Goal: Information Seeking & Learning: Learn about a topic

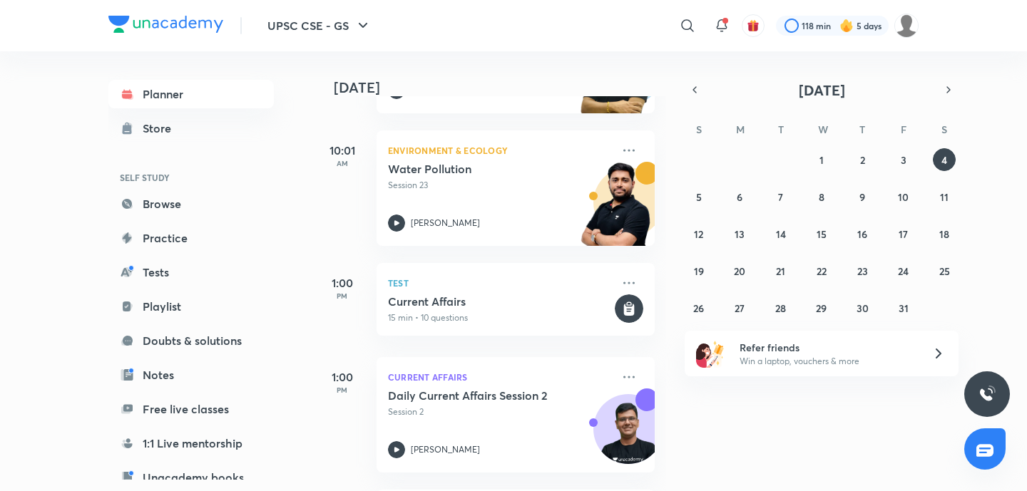
scroll to position [295, 0]
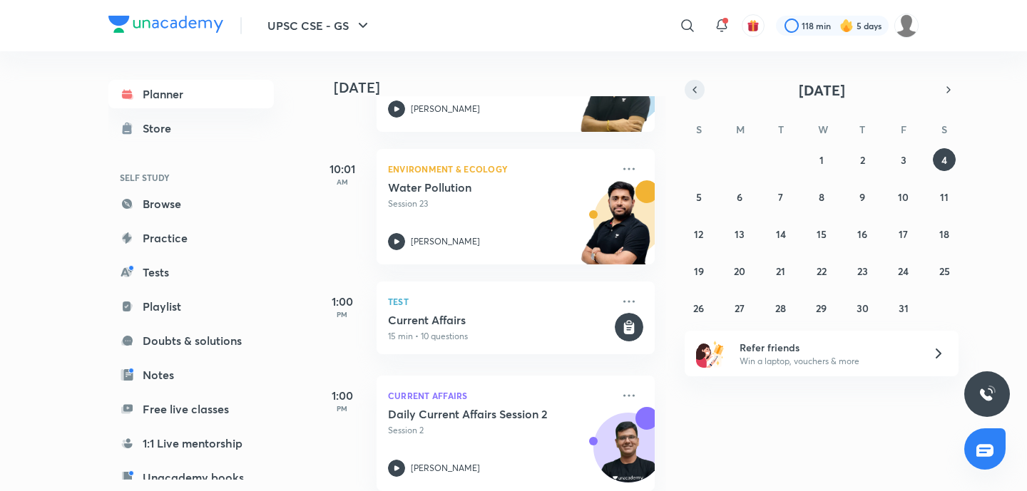
click at [695, 87] on icon "button" at bounding box center [694, 89] width 11 height 13
click at [894, 234] on button "19" at bounding box center [903, 234] width 23 height 23
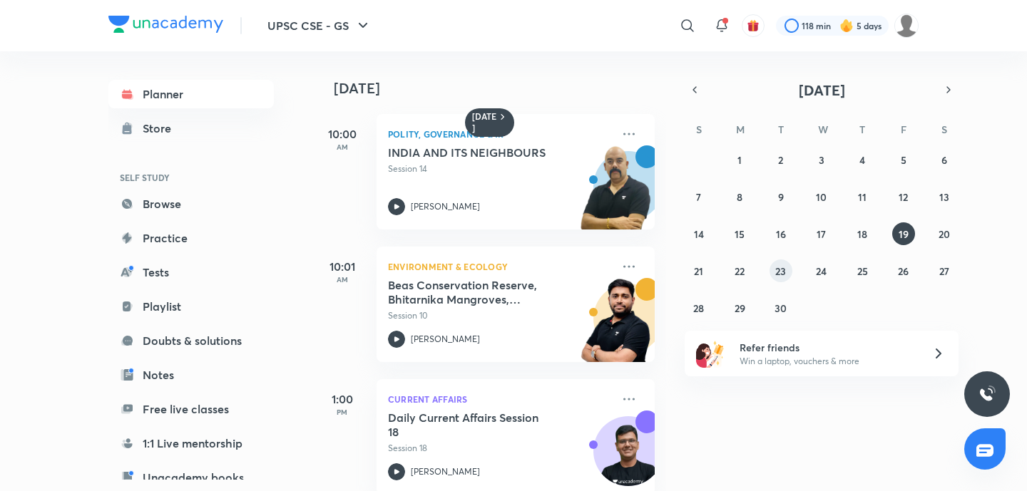
click at [771, 273] on button "23" at bounding box center [781, 271] width 23 height 23
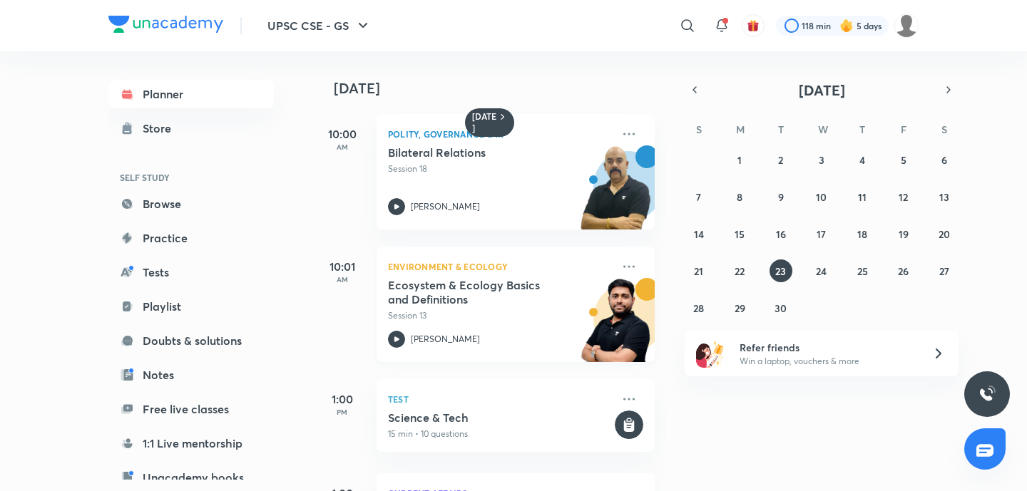
click at [434, 297] on h5 "Ecosystem & Ecology Basics and Definitions" at bounding box center [477, 292] width 178 height 29
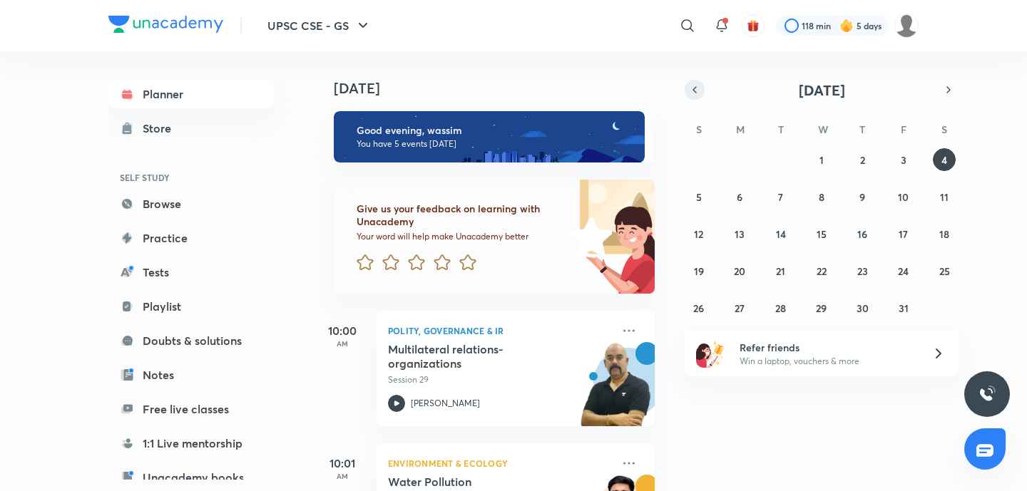
click at [700, 94] on button "button" at bounding box center [695, 90] width 20 height 20
click at [737, 273] on abbr "22" at bounding box center [740, 272] width 10 height 14
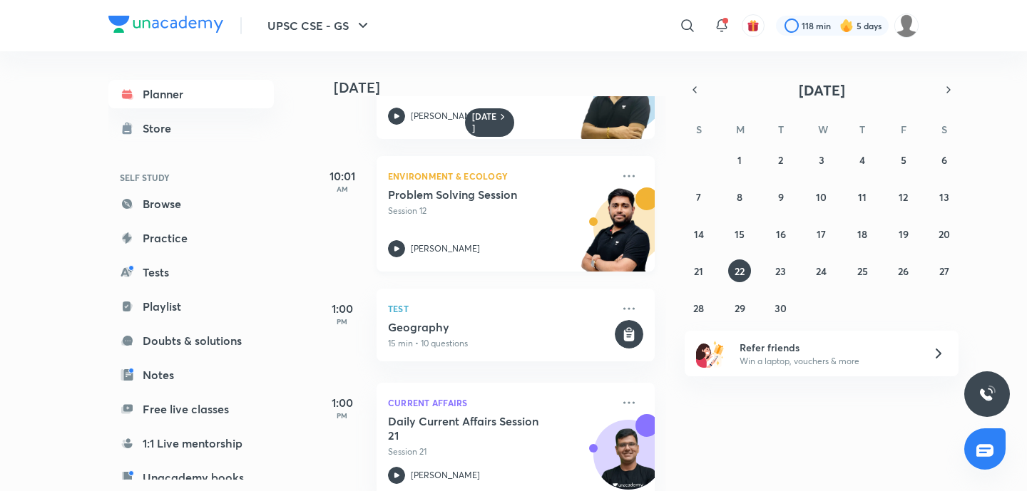
scroll to position [91, 0]
click at [474, 197] on h5 "Problem Solving Session" at bounding box center [477, 194] width 178 height 14
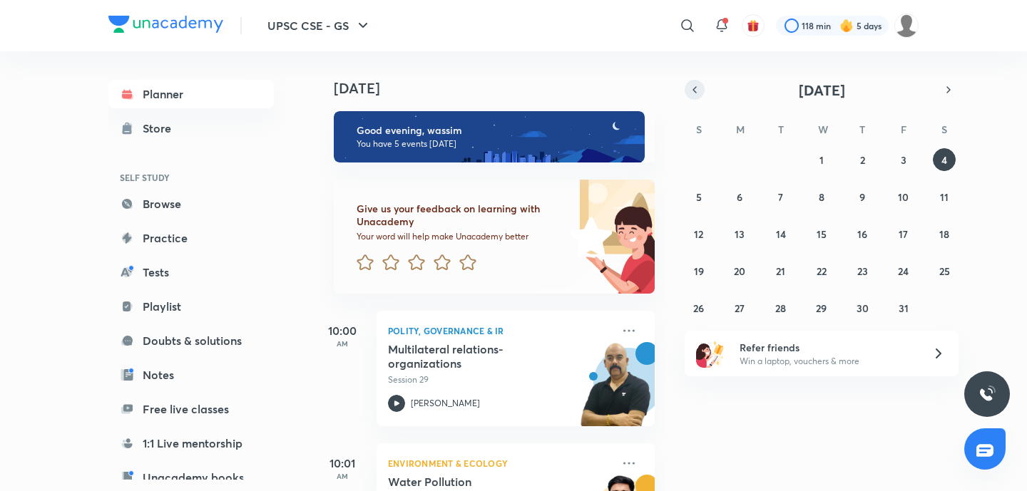
click at [690, 86] on icon "button" at bounding box center [694, 89] width 11 height 13
click at [702, 90] on button "button" at bounding box center [695, 90] width 20 height 20
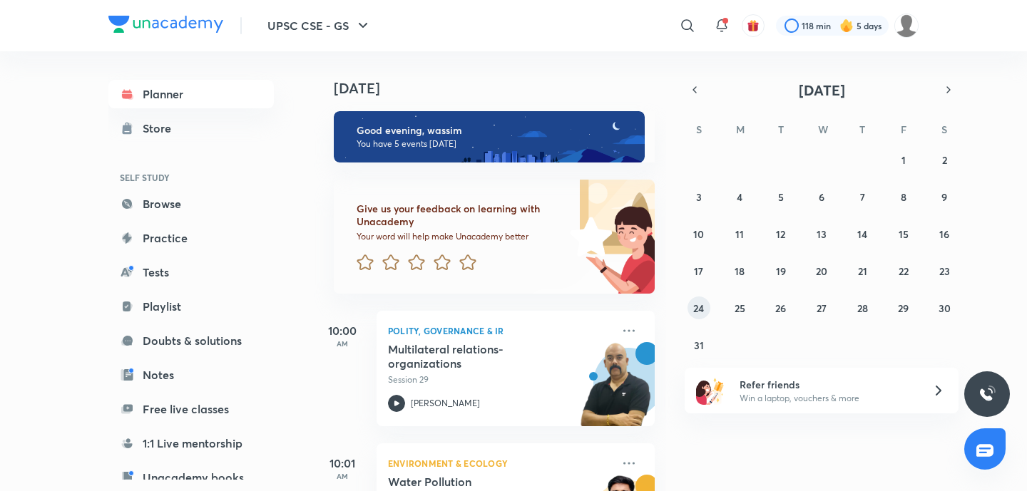
click at [695, 307] on abbr "24" at bounding box center [698, 309] width 11 height 14
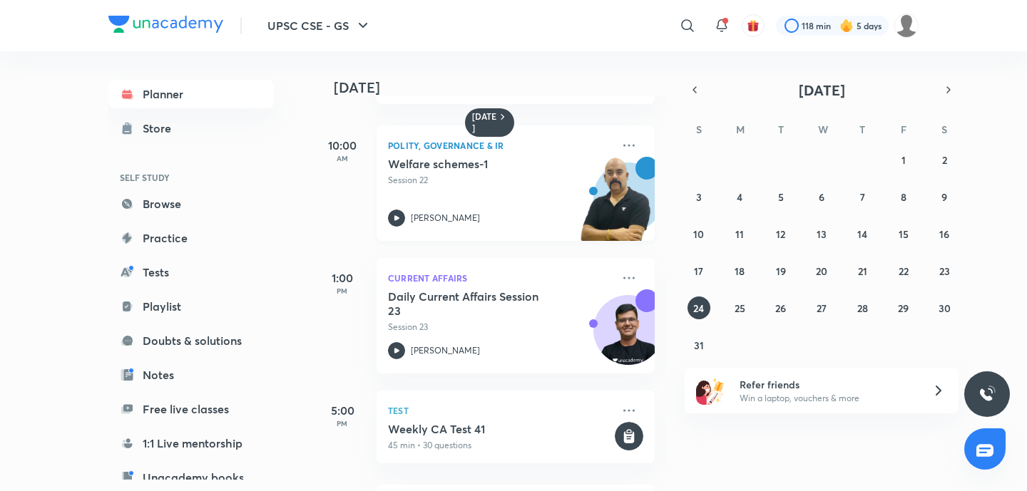
scroll to position [297, 0]
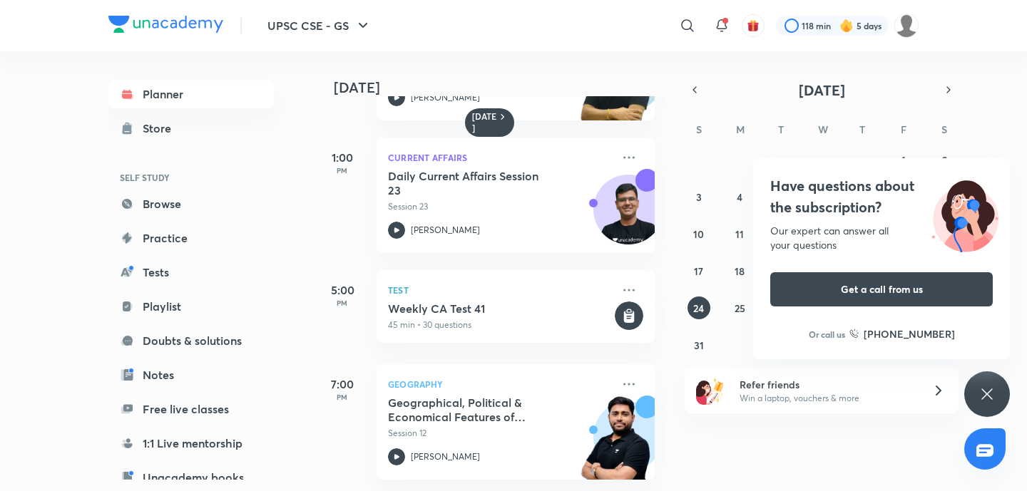
click at [978, 396] on icon at bounding box center [986, 394] width 17 height 17
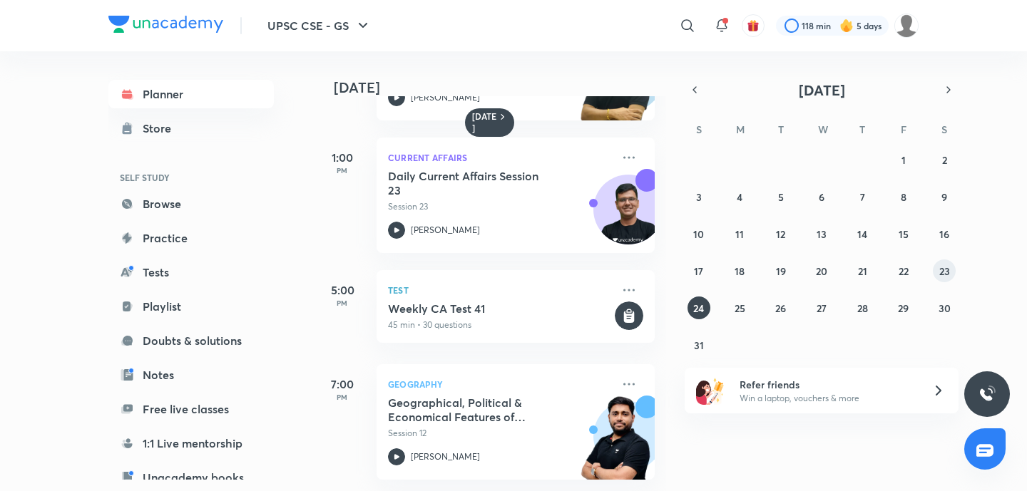
click at [945, 279] on button "23" at bounding box center [944, 271] width 23 height 23
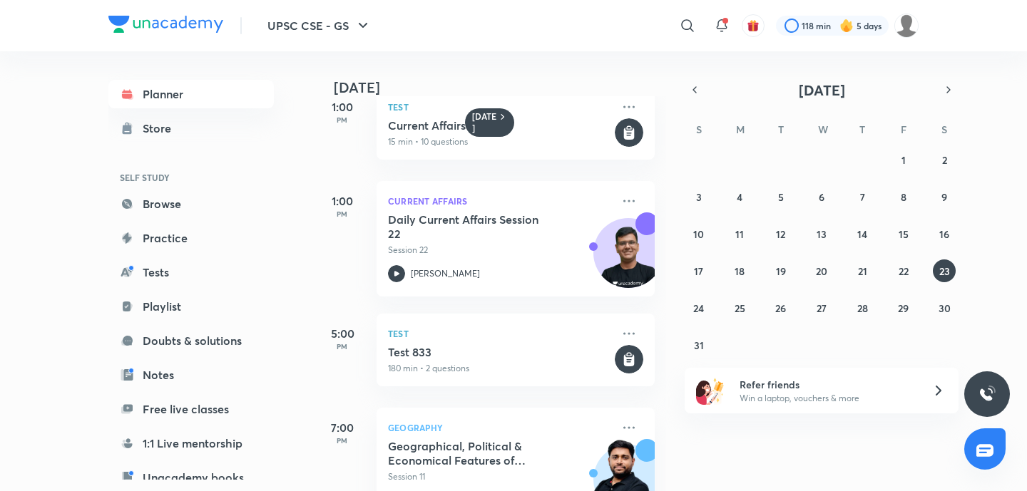
scroll to position [290, 0]
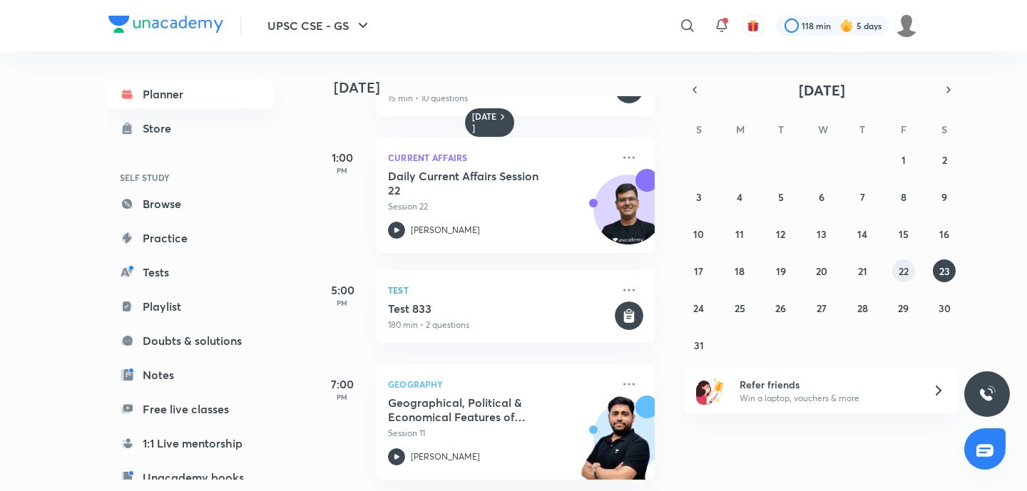
click at [902, 272] on abbr "22" at bounding box center [904, 272] width 10 height 14
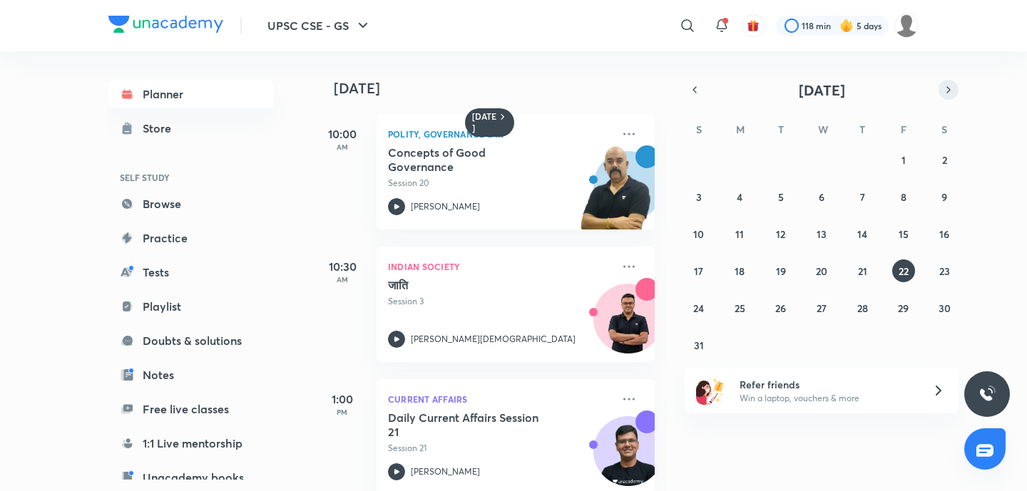
click at [952, 92] on icon "button" at bounding box center [948, 89] width 11 height 13
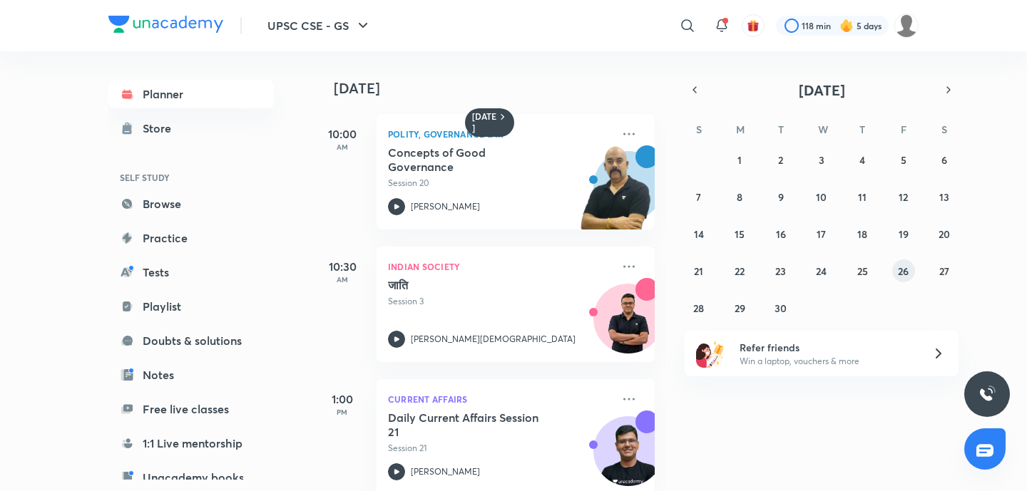
click at [898, 280] on button "26" at bounding box center [903, 271] width 23 height 23
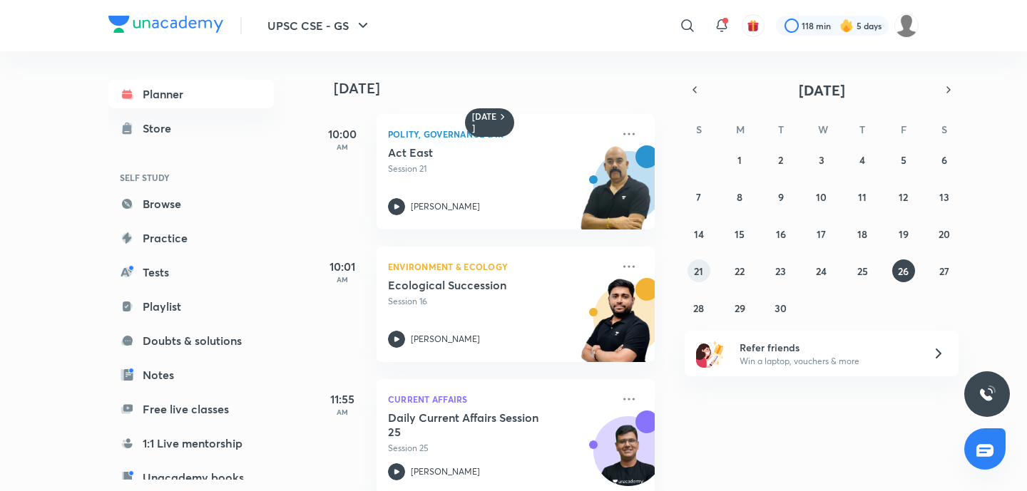
click at [693, 267] on button "21" at bounding box center [699, 271] width 23 height 23
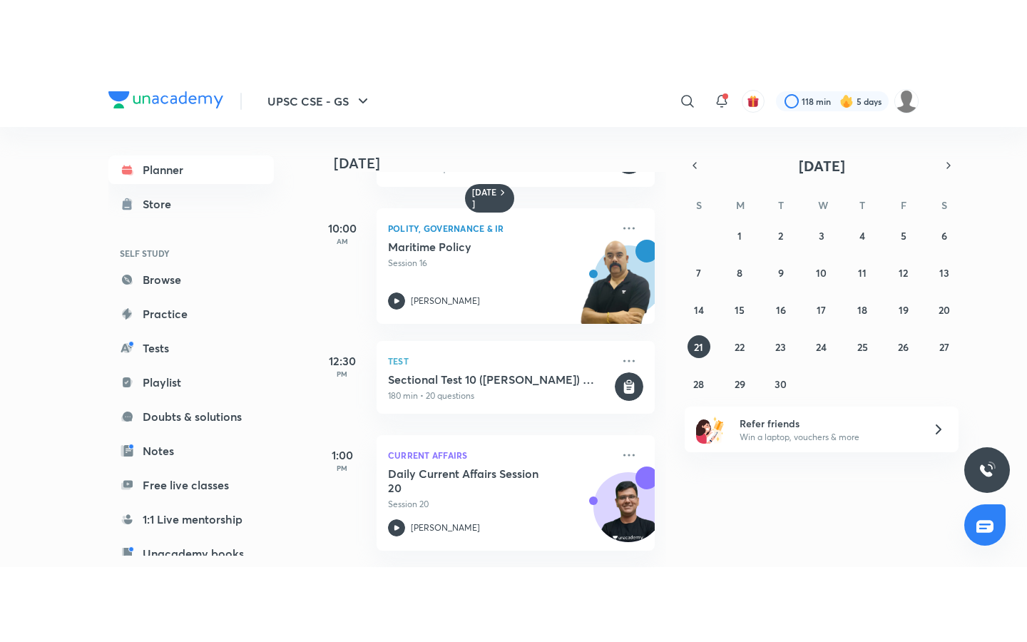
scroll to position [259, 0]
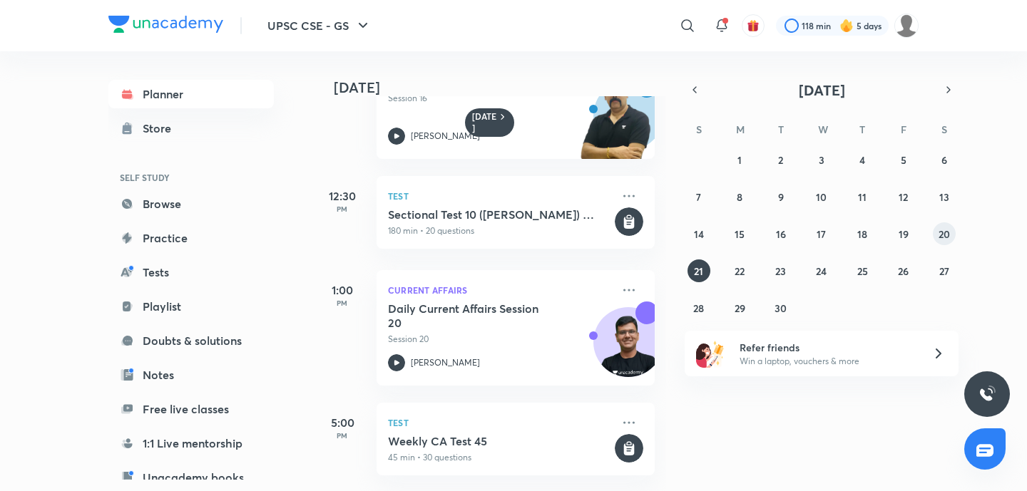
click at [954, 228] on button "20" at bounding box center [944, 234] width 23 height 23
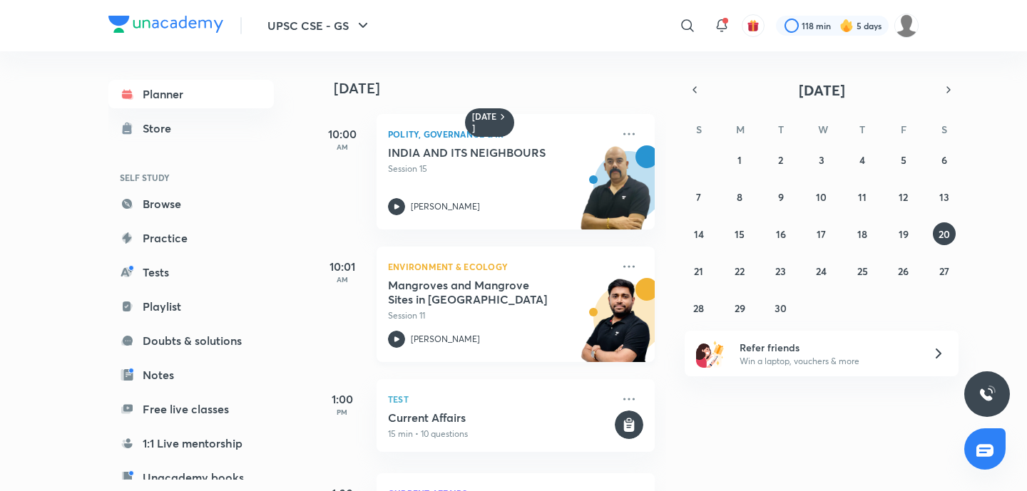
click at [452, 289] on h5 "Mangroves and Mangrove Sites in India" at bounding box center [477, 292] width 178 height 29
